Goal: Task Accomplishment & Management: Complete application form

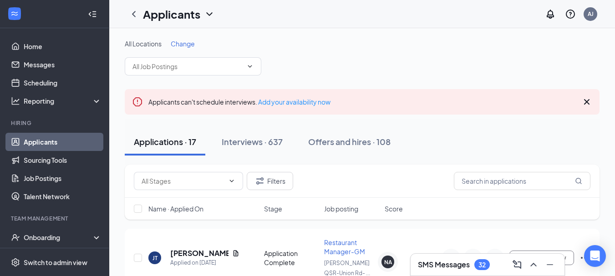
click at [453, 264] on h3 "SMS Messages" at bounding box center [444, 265] width 52 height 10
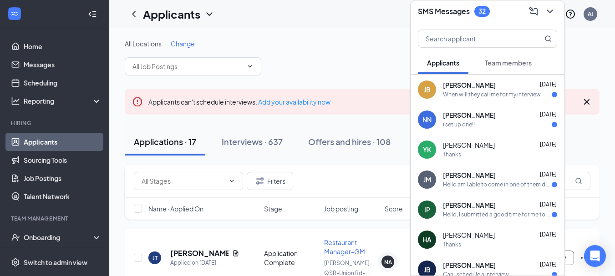
click at [456, 147] on span "[PERSON_NAME]" at bounding box center [469, 145] width 52 height 9
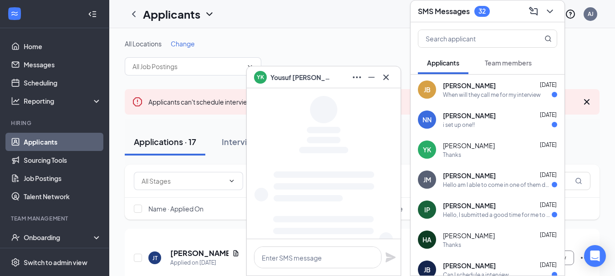
click at [429, 148] on div "YK" at bounding box center [427, 149] width 8 height 9
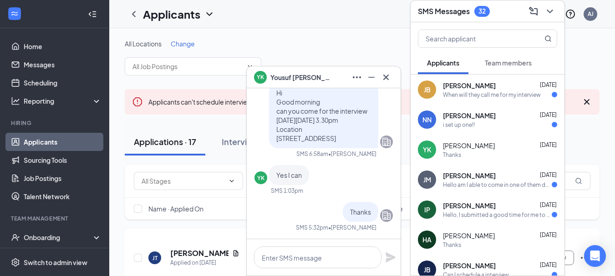
click at [429, 148] on div "YK" at bounding box center [427, 149] width 8 height 9
click at [355, 76] on icon "Ellipses" at bounding box center [356, 77] width 11 height 11
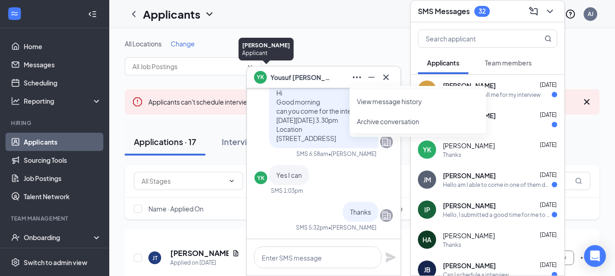
click at [258, 77] on div "YK" at bounding box center [260, 76] width 7 height 8
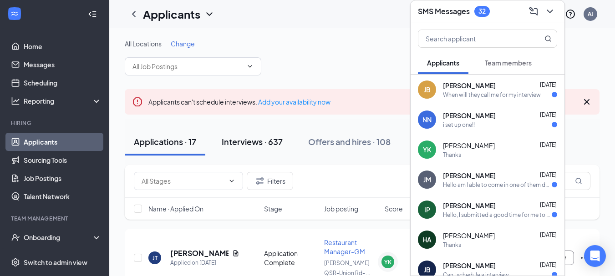
click at [245, 146] on div "Interviews · 637" at bounding box center [252, 141] width 61 height 11
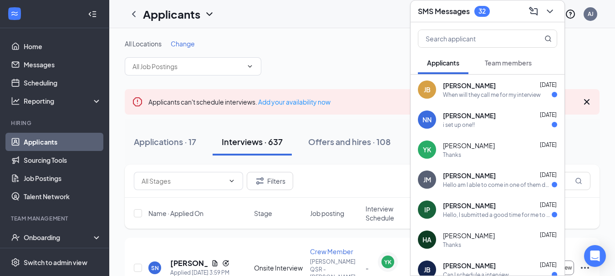
click at [487, 19] on div "SMS Messages 32" at bounding box center [487, 11] width 154 height 22
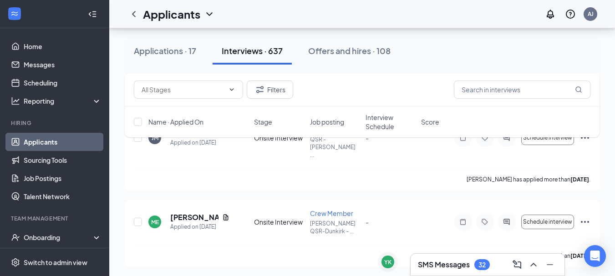
scroll to position [5461, 0]
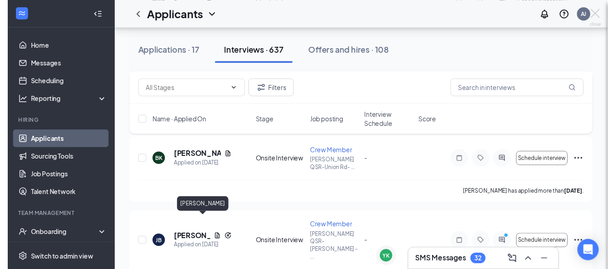
scroll to position [5457, 0]
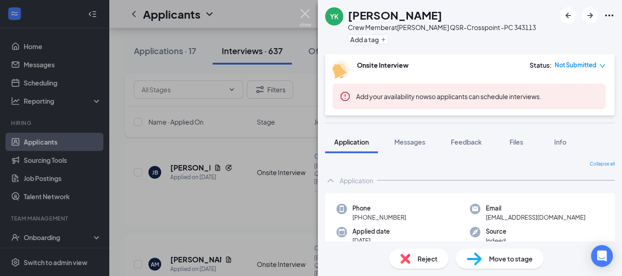
click at [304, 14] on img at bounding box center [304, 18] width 11 height 18
click at [307, 15] on div "Applicants AJ" at bounding box center [365, 14] width 512 height 28
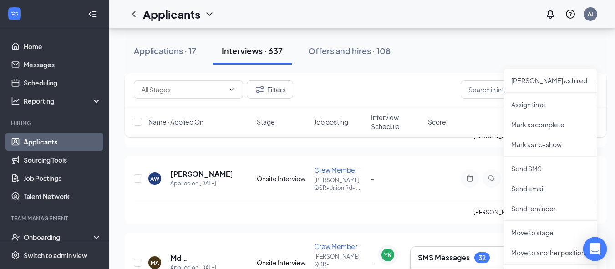
scroll to position [5639, 0]
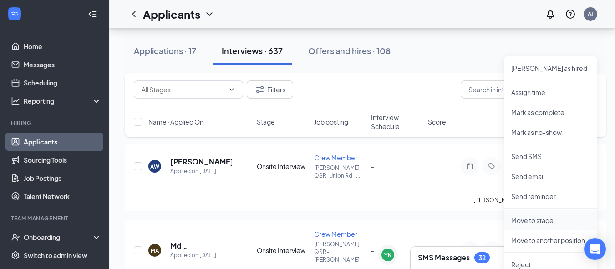
click at [536, 223] on p "Move to stage" at bounding box center [550, 220] width 78 height 9
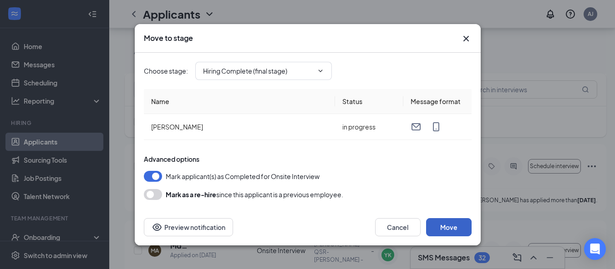
click at [446, 228] on button "Move" at bounding box center [449, 227] width 46 height 18
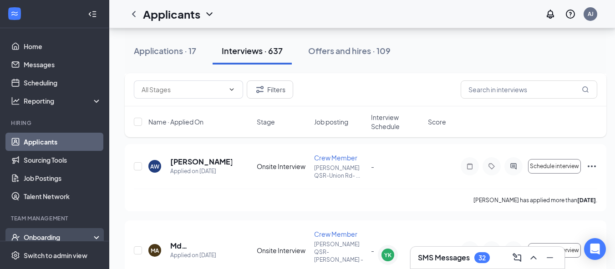
scroll to position [91, 0]
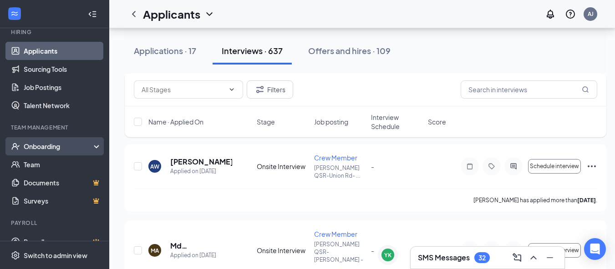
click at [41, 148] on div "Onboarding" at bounding box center [59, 146] width 70 height 9
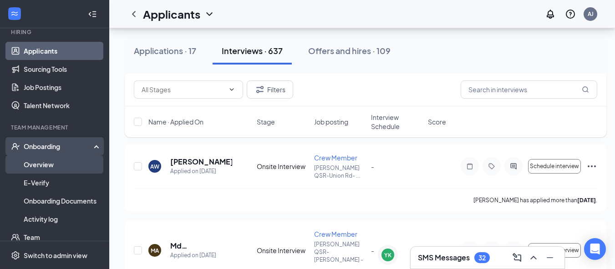
click at [34, 162] on link "Overview" at bounding box center [63, 165] width 78 height 18
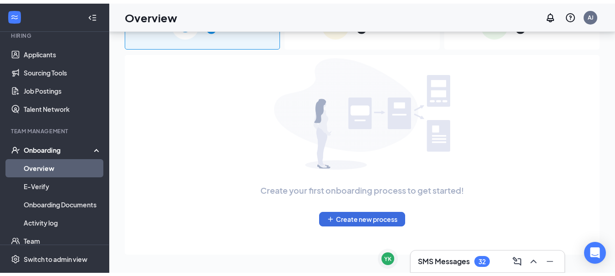
scroll to position [41, 0]
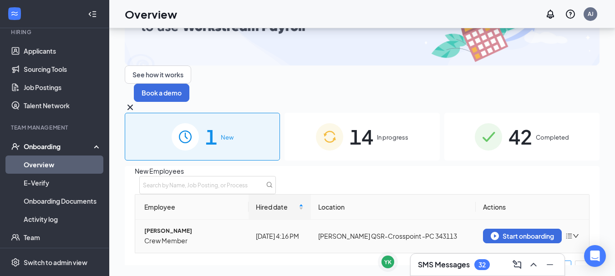
click at [566, 234] on icon "bars" at bounding box center [569, 236] width 6 height 5
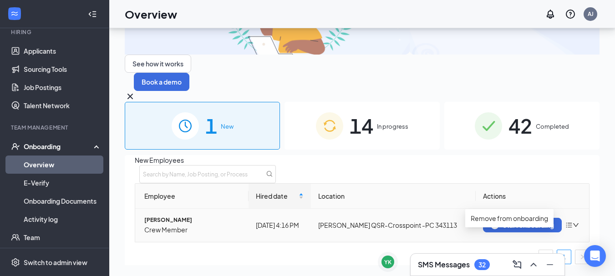
scroll to position [17, 0]
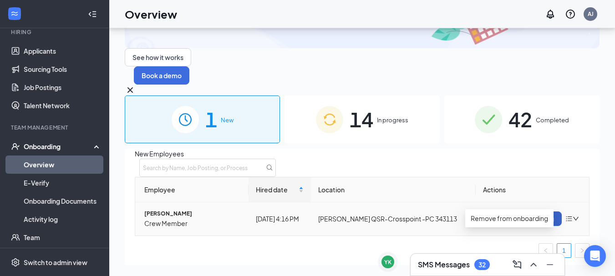
click at [518, 215] on div "Start onboarding" at bounding box center [522, 219] width 63 height 8
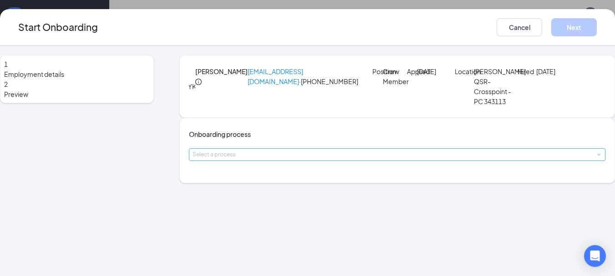
click at [254, 159] on div "Select a process" at bounding box center [395, 154] width 405 height 9
click at [254, 215] on span "DD BUFFALO ONBOARDING" at bounding box center [244, 211] width 74 height 7
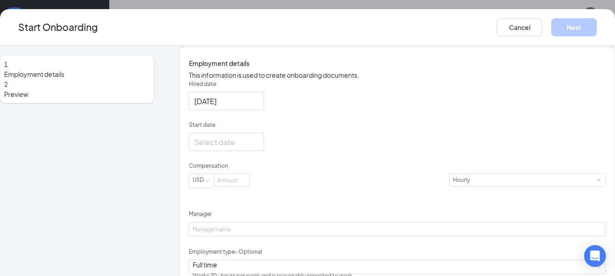
scroll to position [182, 0]
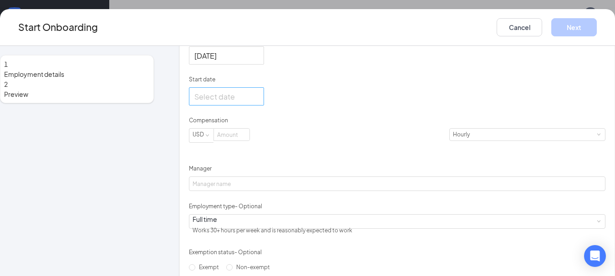
click at [258, 102] on div at bounding box center [226, 96] width 64 height 11
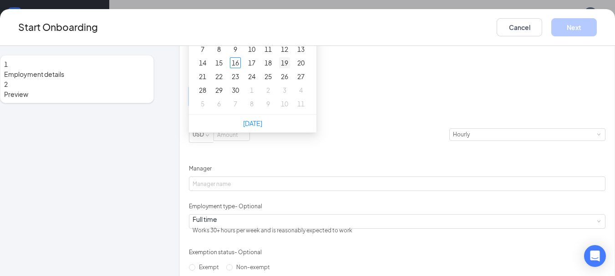
type input "[DATE]"
click at [290, 68] on div "19" at bounding box center [284, 62] width 11 height 11
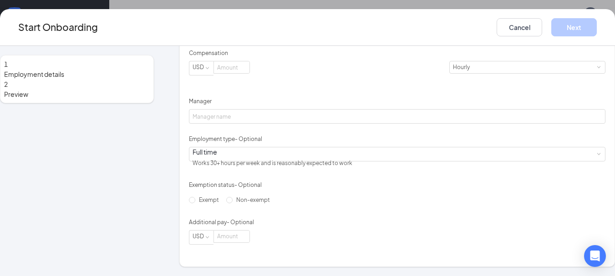
scroll to position [273, 0]
click at [249, 73] on input at bounding box center [231, 67] width 35 height 12
type input "15.5"
click at [328, 120] on form "Hired date [DATE] Start date [DATE] [DATE] Su Mo Tu We Th Fr Sa 31 1 2 3 4 5 6 …" at bounding box center [397, 106] width 416 height 278
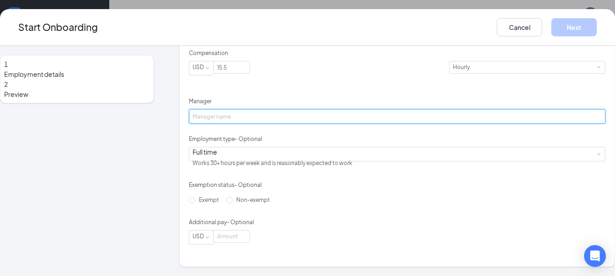
click at [243, 109] on input "Manager" at bounding box center [397, 116] width 416 height 15
type input "[PERSON_NAME]"
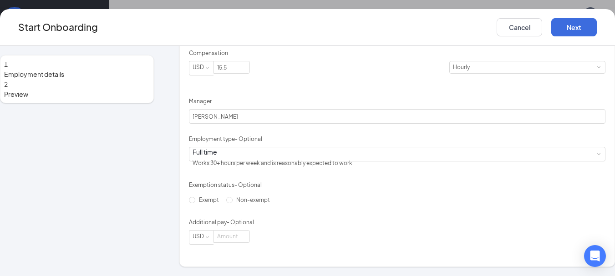
click at [404, 126] on div "Hired date [DATE] Start date [DATE] [DATE] Su Mo Tu We Th Fr Sa 31 1 2 3 4 5 6 …" at bounding box center [397, 106] width 416 height 278
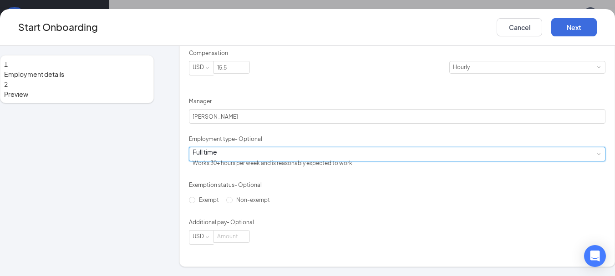
click at [298, 147] on div "Full time Works 30+ hours per week and is reasonably expected to work" at bounding box center [397, 154] width 409 height 14
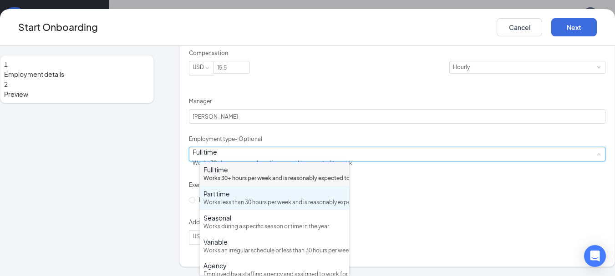
click at [222, 198] on div "Part time" at bounding box center [274, 193] width 142 height 9
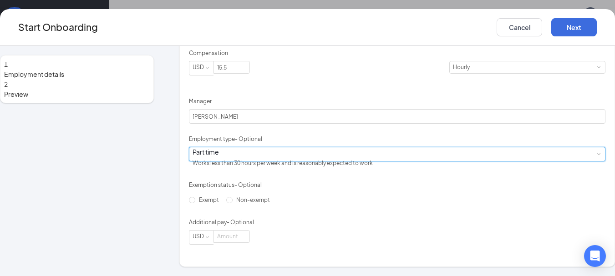
click at [383, 177] on div "Hired date [DATE] Start date [DATE] [DATE] Su Mo Tu We Th Fr Sa 31 1 2 3 4 5 6 …" at bounding box center [397, 106] width 416 height 278
click at [280, 152] on div "Part time Works less than 30 hours per week and is reasonably expected to work" at bounding box center [397, 154] width 409 height 14
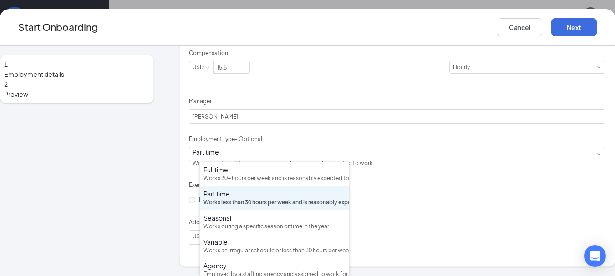
click at [391, 162] on div "Hired date [DATE] Start date [DATE] [DATE] Su Mo Tu We Th Fr Sa 31 1 2 3 4 5 6 …" at bounding box center [397, 106] width 416 height 278
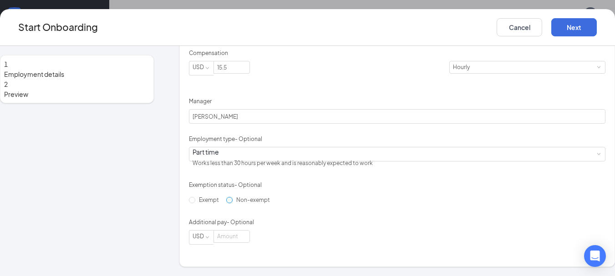
click at [233, 203] on span "Non-exempt" at bounding box center [253, 200] width 41 height 7
click at [231, 203] on input "Non-exempt" at bounding box center [229, 200] width 6 height 6
radio input "true"
click at [562, 29] on button "Next" at bounding box center [574, 27] width 46 height 18
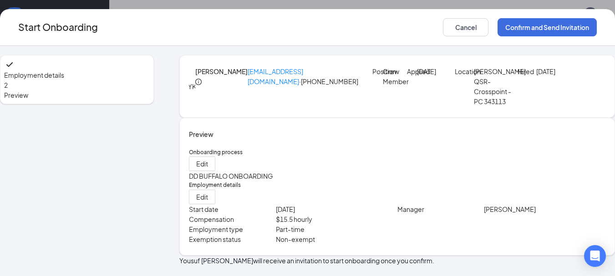
scroll to position [54, 0]
click at [537, 29] on button "Confirm and Send Invitation" at bounding box center [546, 27] width 99 height 18
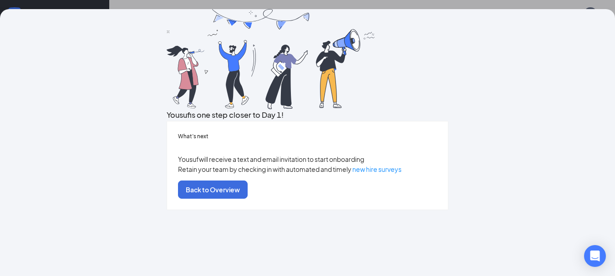
scroll to position [0, 0]
